Goal: Task Accomplishment & Management: Manage account settings

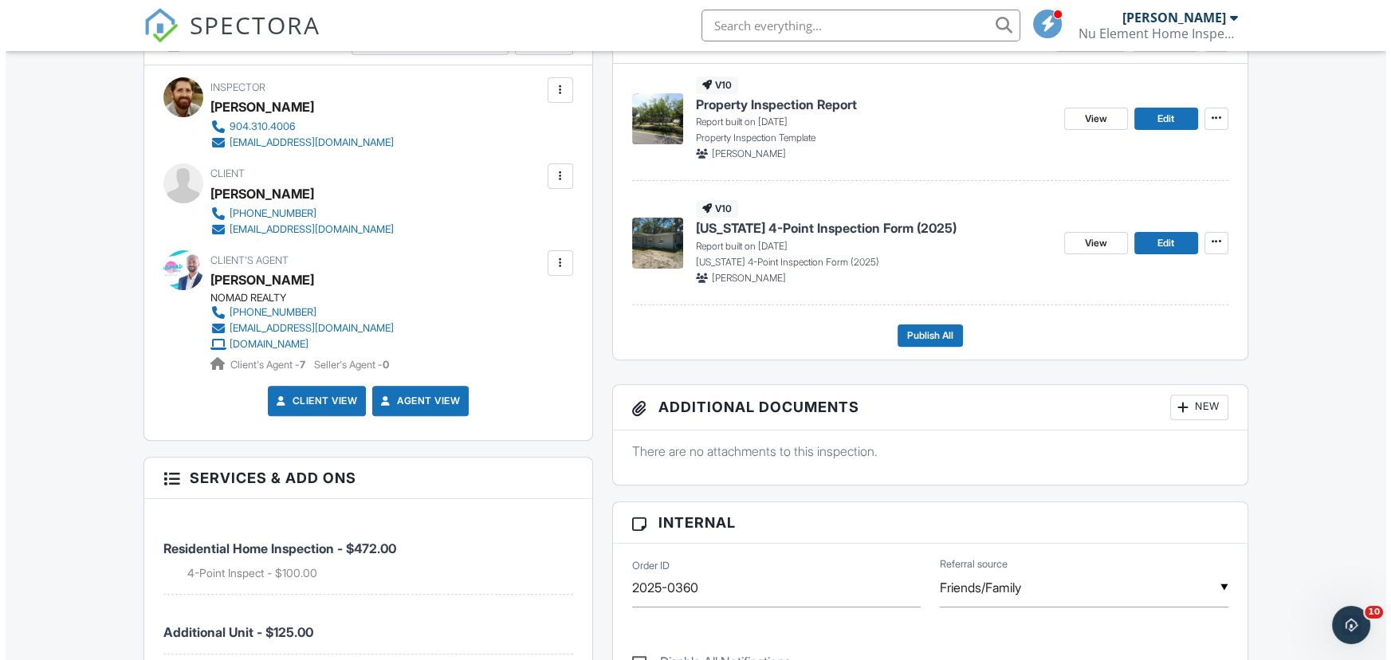
scroll to position [468, 0]
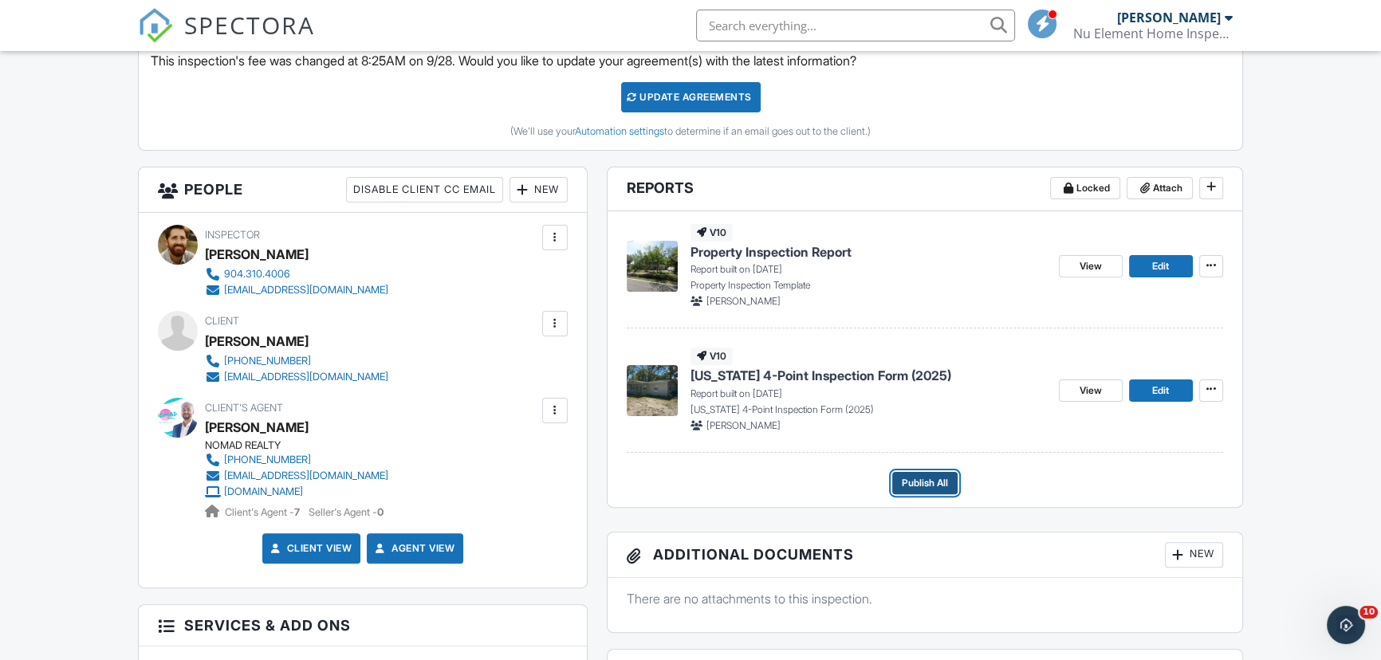
click at [929, 475] on span "Publish All" at bounding box center [925, 483] width 46 height 16
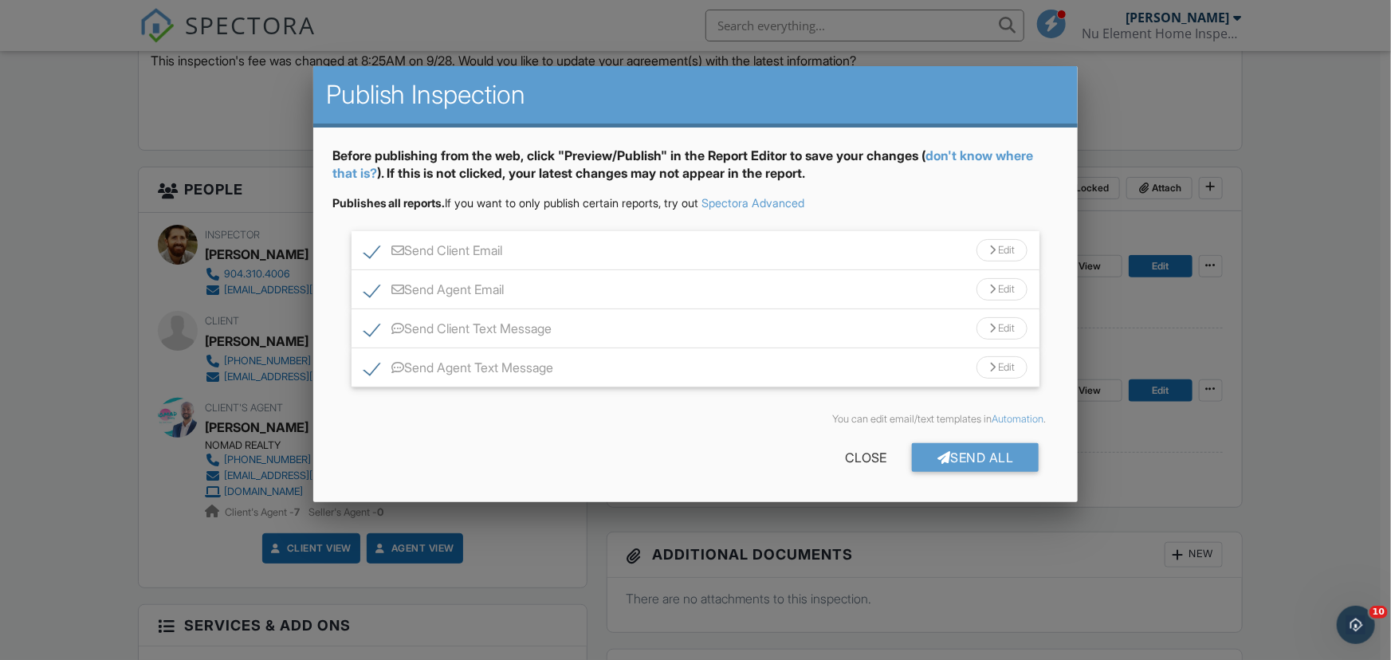
click at [1013, 250] on div "Edit" at bounding box center [1002, 250] width 51 height 22
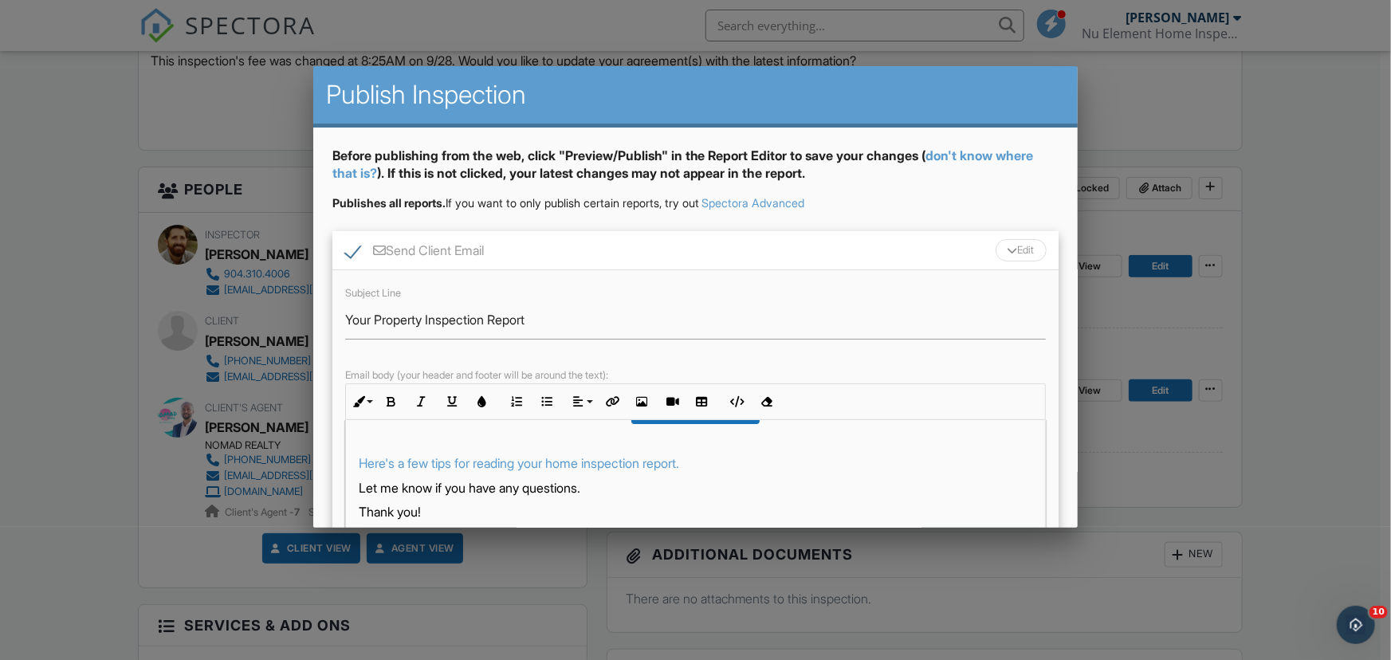
scroll to position [132, 0]
click at [754, 454] on p "Here's a few tips for reading your home inspection report." at bounding box center [696, 462] width 675 height 18
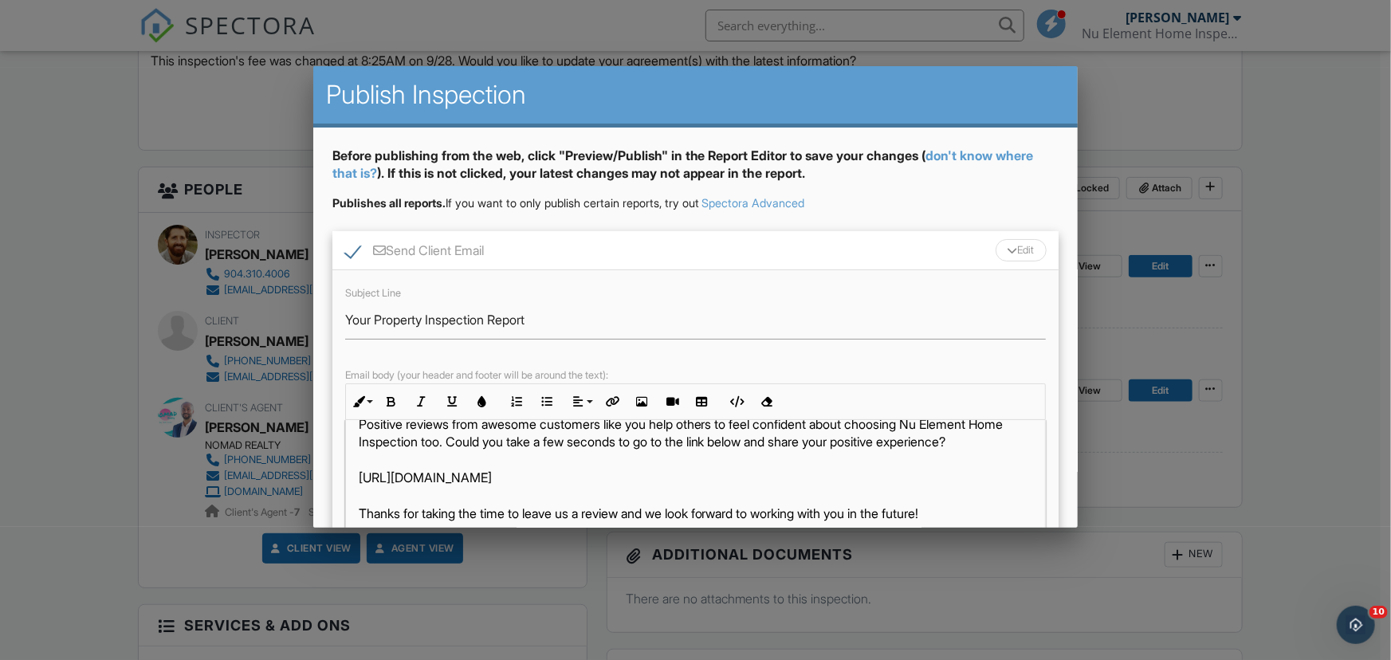
drag, startPoint x: 359, startPoint y: 494, endPoint x: 622, endPoint y: 491, distance: 263.2
click at [622, 491] on p "Positive reviews from awesome customers like you help others to feel confident …" at bounding box center [696, 468] width 675 height 107
copy p "https://g.page/r/CXIxRI38P4OHEBM/review"
click at [610, 401] on icon "button" at bounding box center [611, 401] width 11 height 11
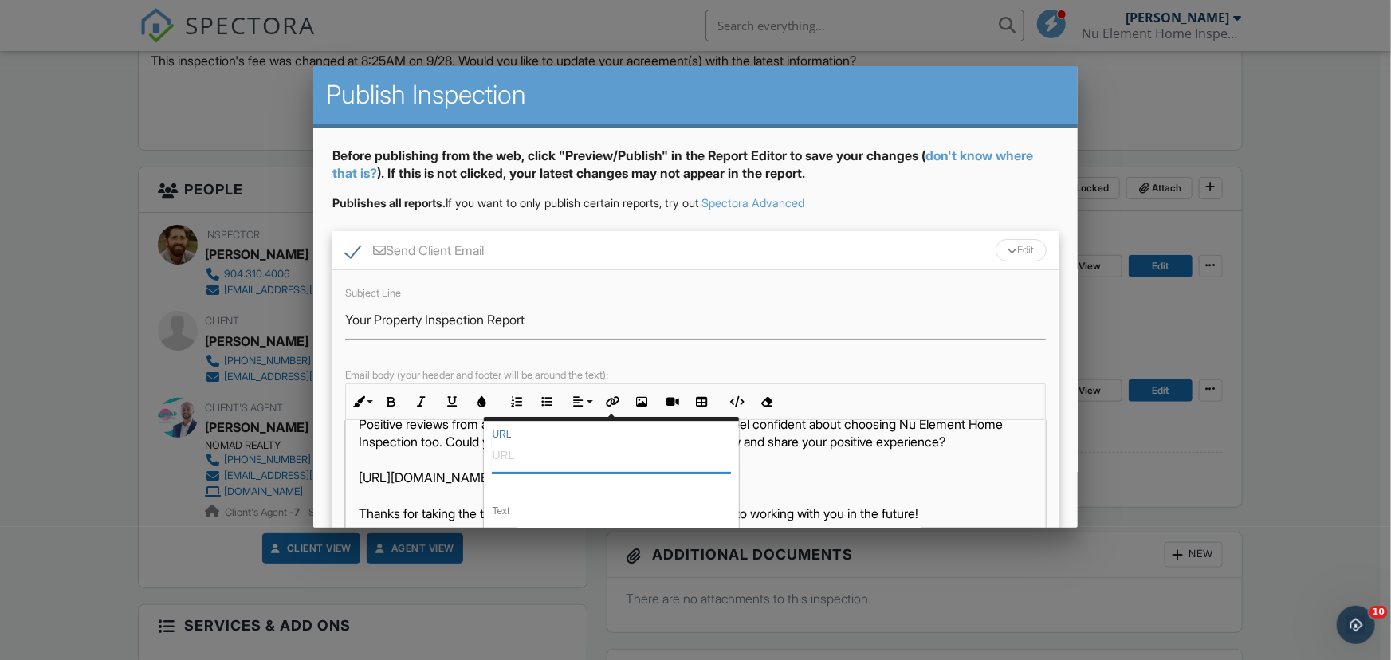
click at [548, 462] on input "URL" at bounding box center [611, 454] width 239 height 38
paste input "https://g.page/r/CXIxRI38P4OHEBM/review"
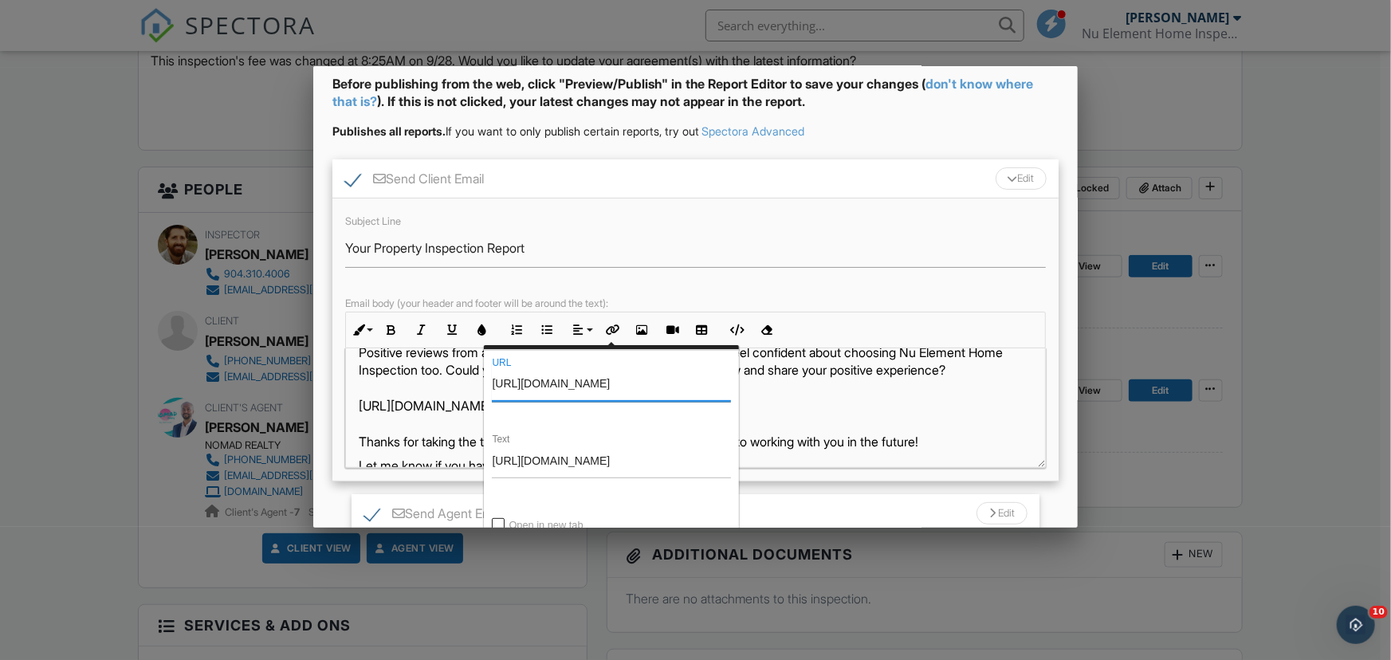
type input "https://g.page/r/CXIxRI38P4OHEBM/review"
click at [552, 457] on input "https://g.page/r/CXIxRI38P4OHEBM/review" at bounding box center [611, 459] width 239 height 38
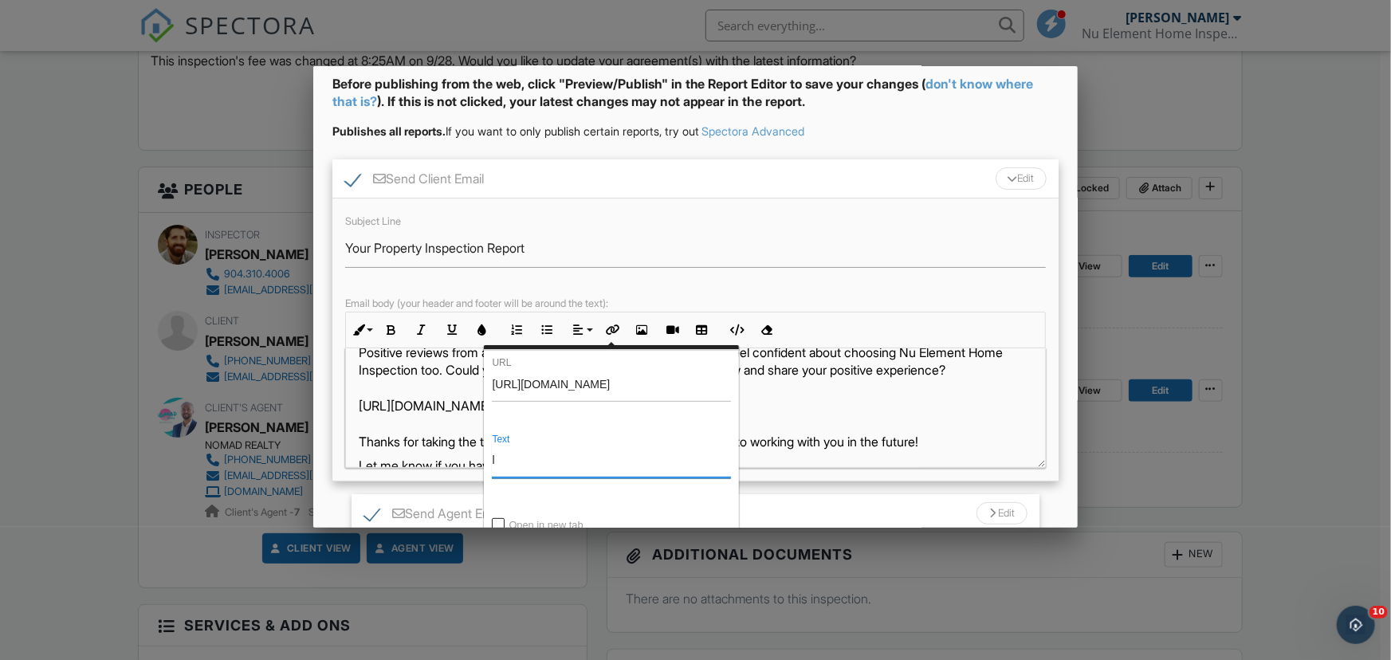
type input "Leave a review here!"
click at [500, 524] on input "Open in new tab" at bounding box center [499, 525] width 13 height 13
checkbox input "true"
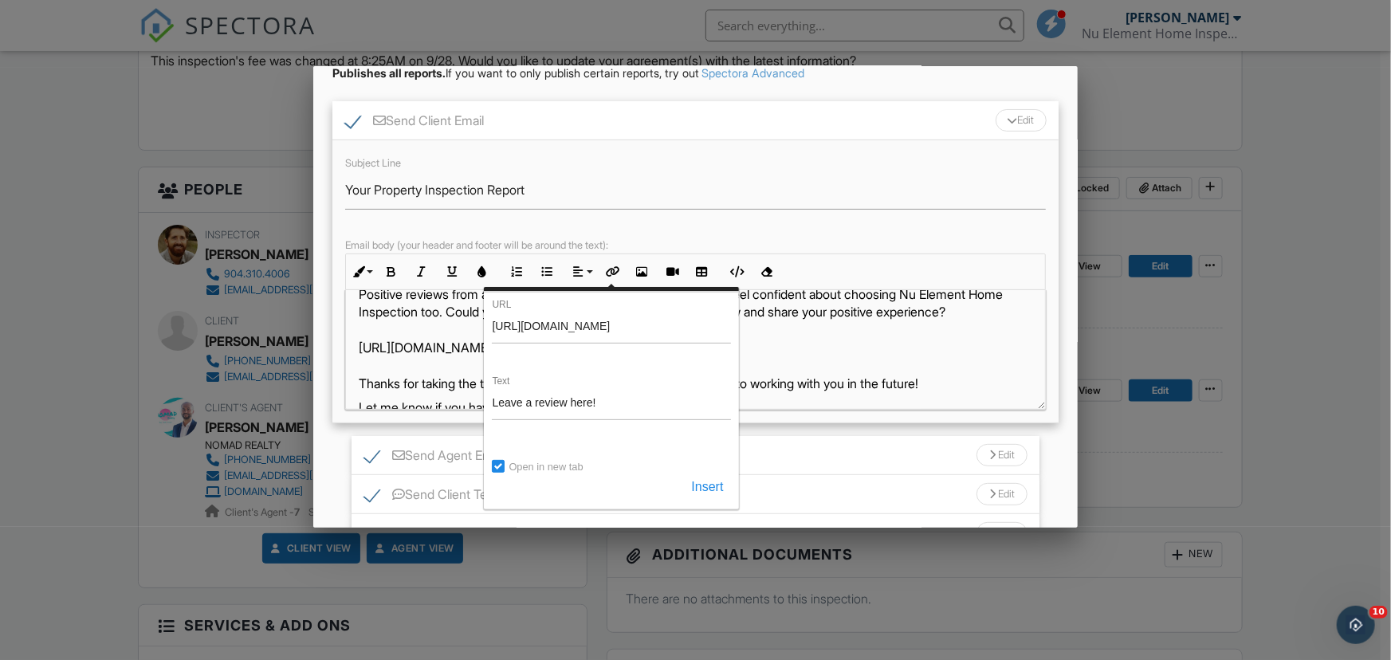
scroll to position [217, 0]
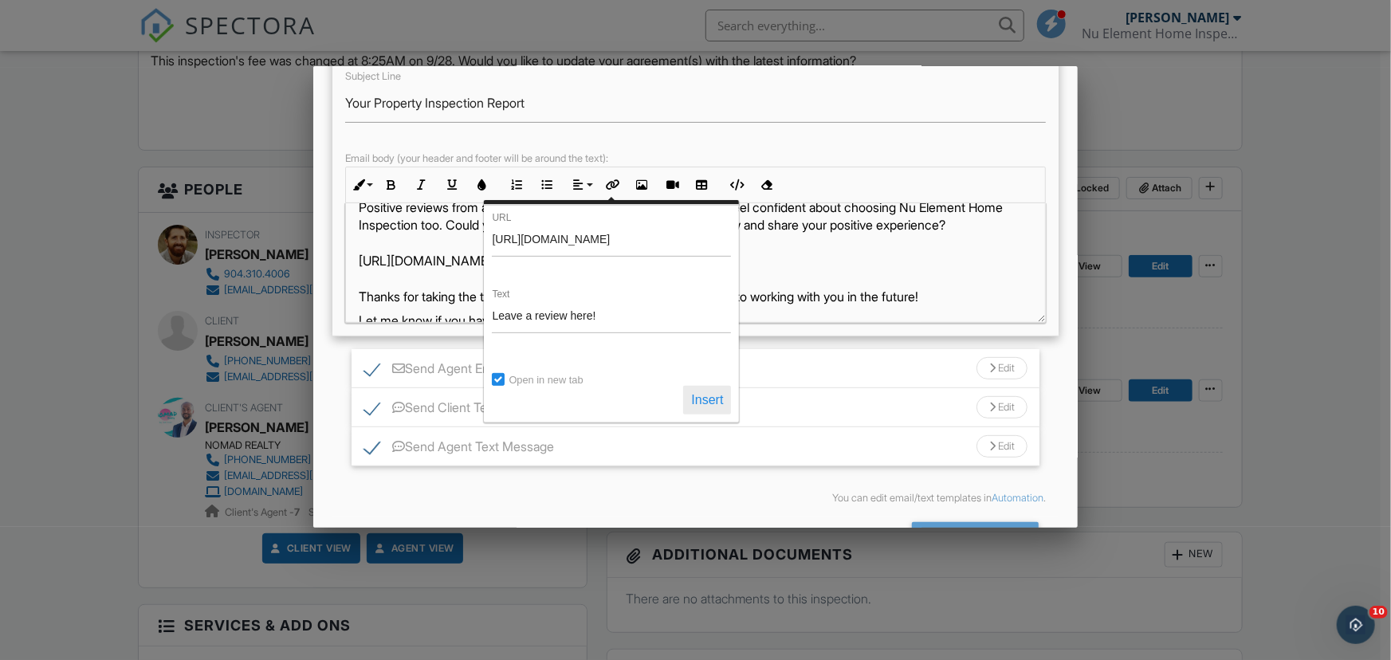
click at [709, 398] on button "Insert" at bounding box center [707, 400] width 48 height 29
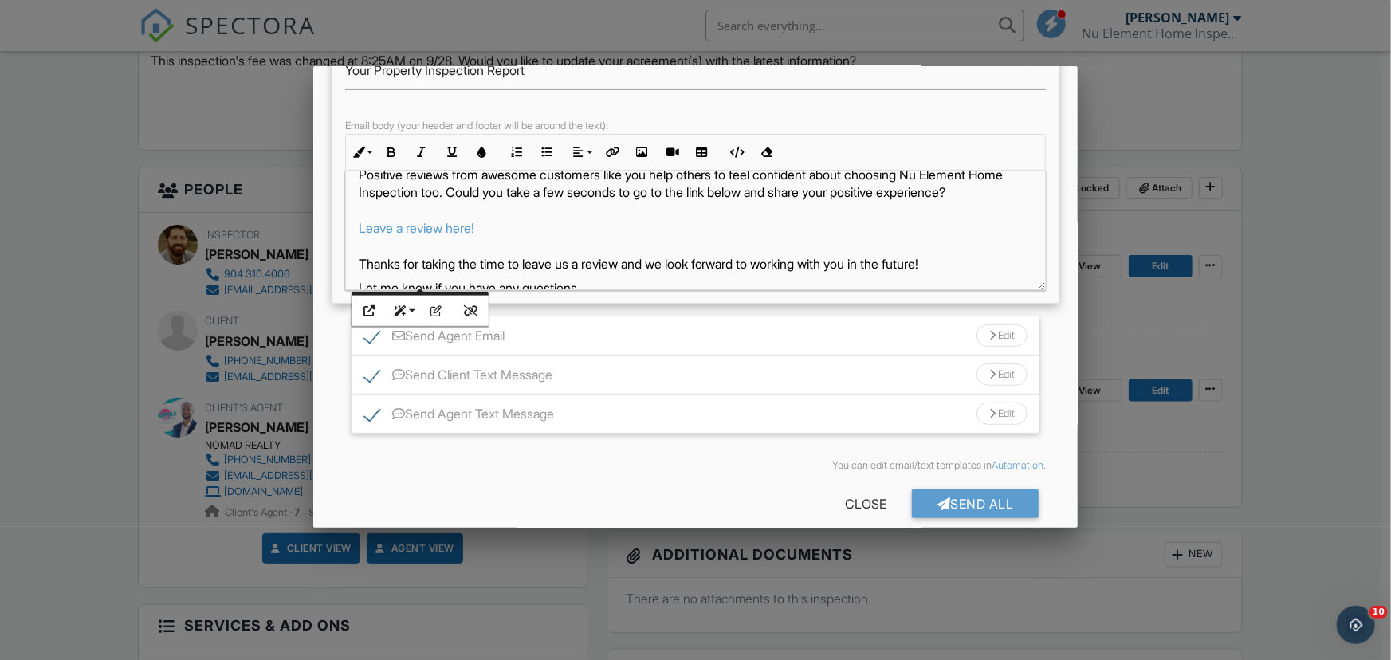
scroll to position [268, 0]
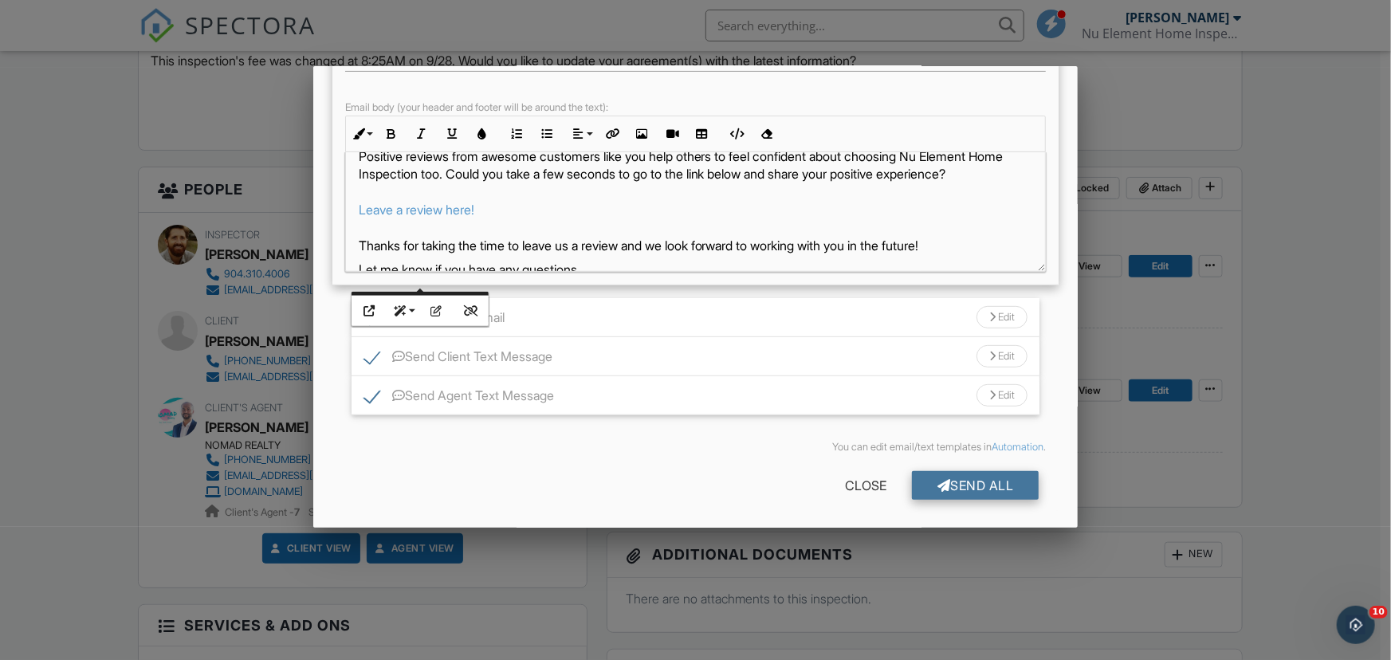
click at [975, 485] on div "Send All" at bounding box center [976, 485] width 128 height 29
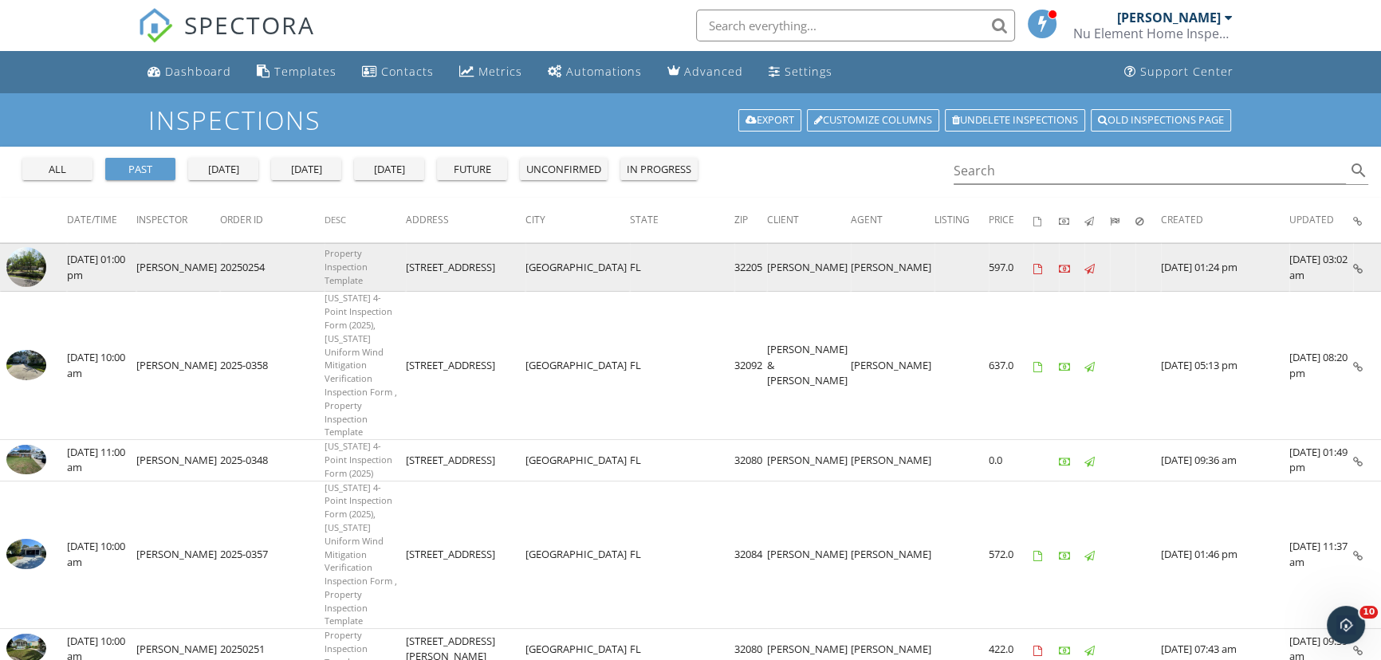
click at [32, 262] on img at bounding box center [26, 267] width 40 height 40
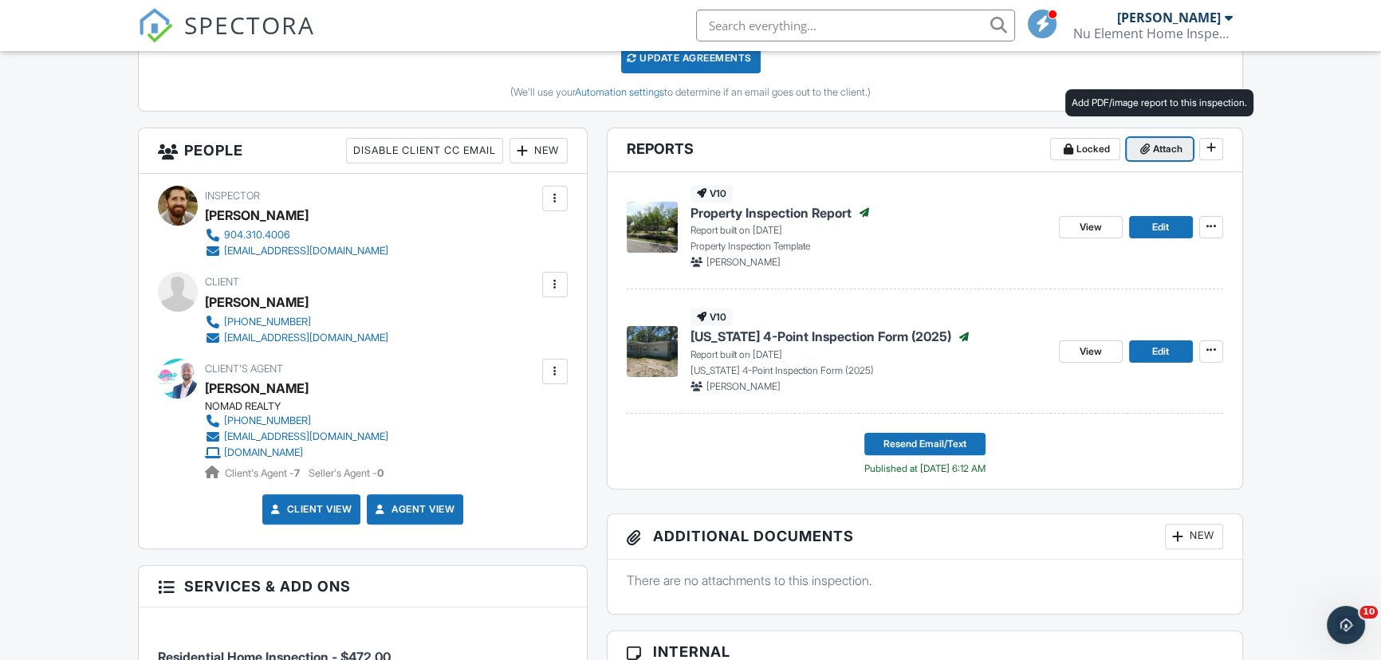
click at [1164, 152] on span "Attach" at bounding box center [1168, 149] width 30 height 16
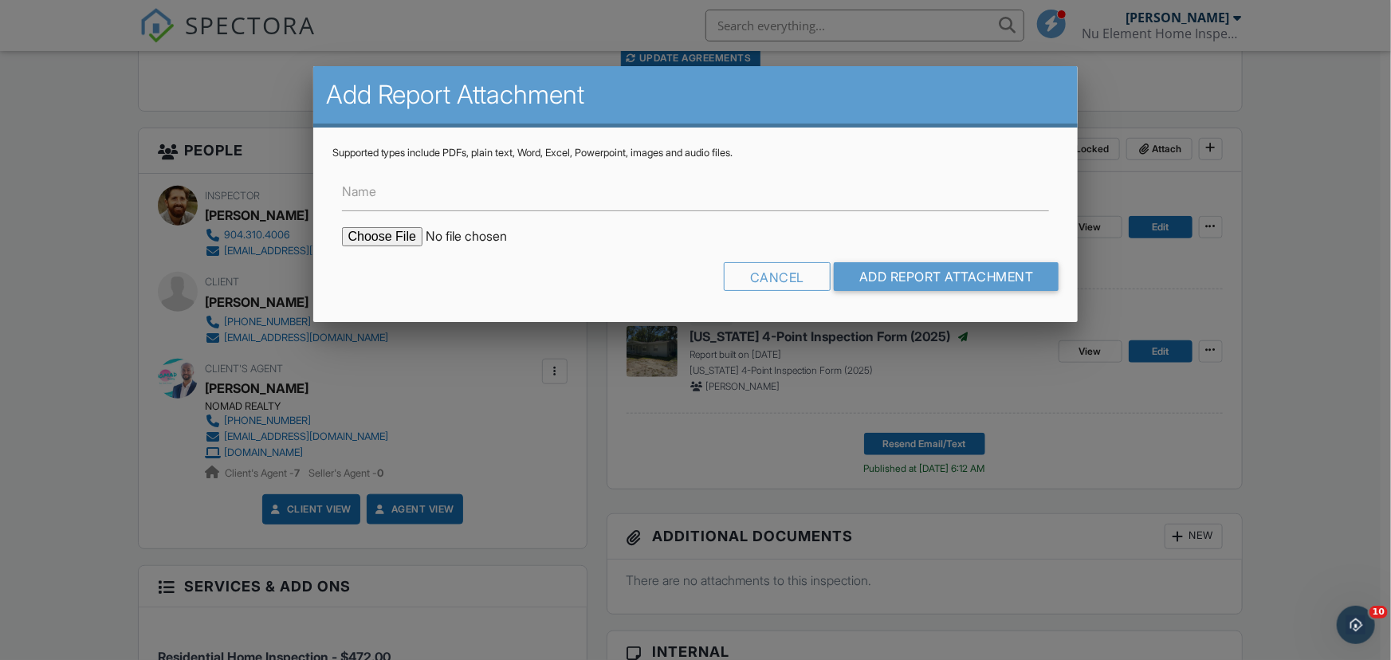
click at [397, 234] on input "file" at bounding box center [477, 236] width 271 height 19
type input "C:\fakepath\Permit - Roof - 2018.pdf"
click at [477, 199] on input "Name" at bounding box center [696, 191] width 708 height 39
paste input "Permit - Roof - 2018"
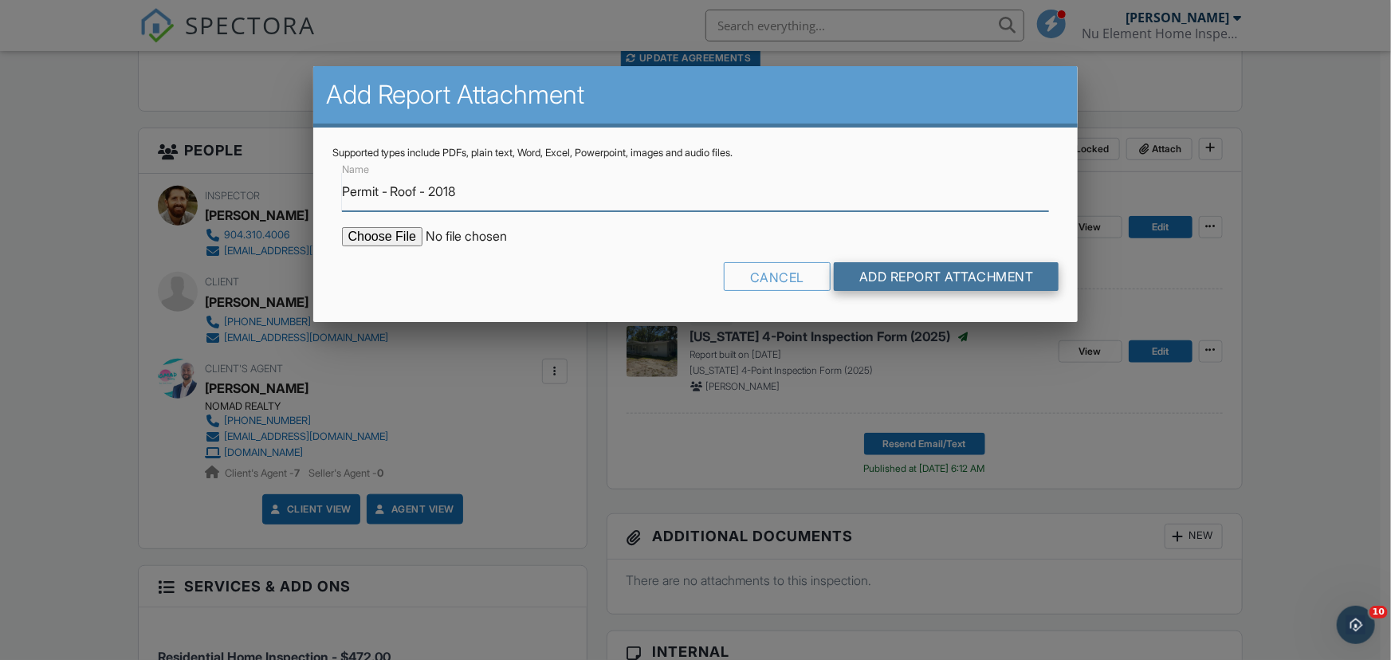
type input "Permit - Roof - 2018"
click at [923, 273] on input "Add Report Attachment" at bounding box center [947, 276] width 226 height 29
